Goal: Find specific page/section: Find specific page/section

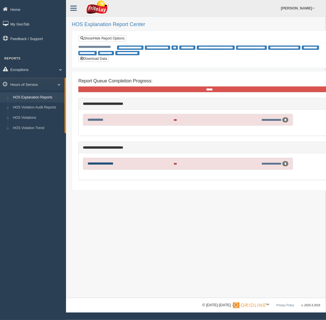
click at [107, 163] on link "**********" at bounding box center [100, 164] width 26 height 4
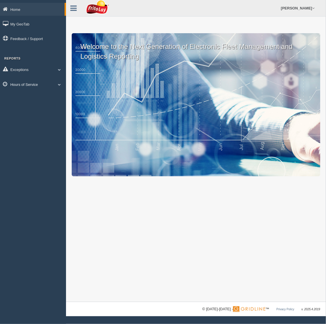
click at [27, 85] on link "Hours of Service" at bounding box center [33, 84] width 66 height 13
click at [31, 96] on link "HOS Explanation Reports" at bounding box center [37, 98] width 54 height 10
